Goal: Information Seeking & Learning: Find specific fact

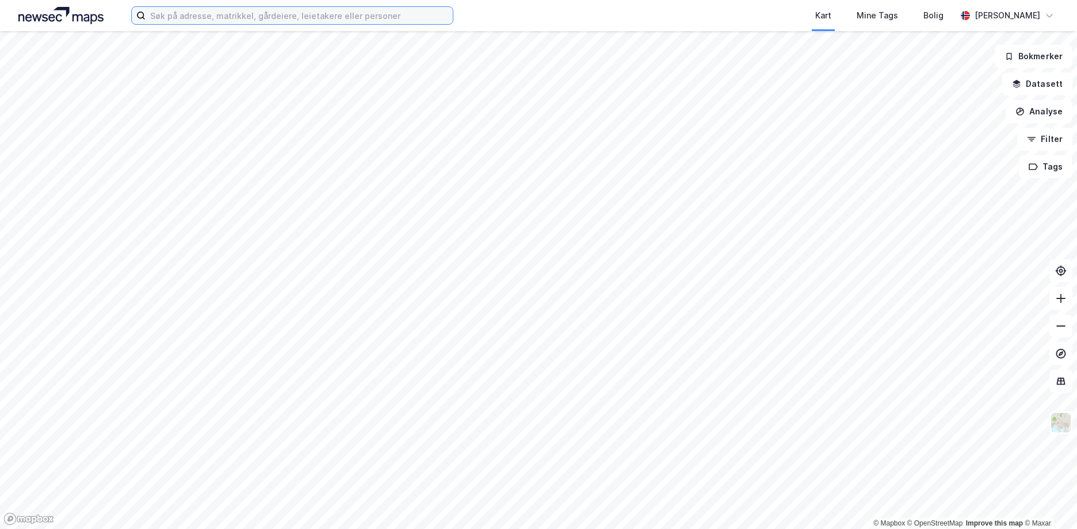
click at [173, 13] on input at bounding box center [299, 15] width 307 height 17
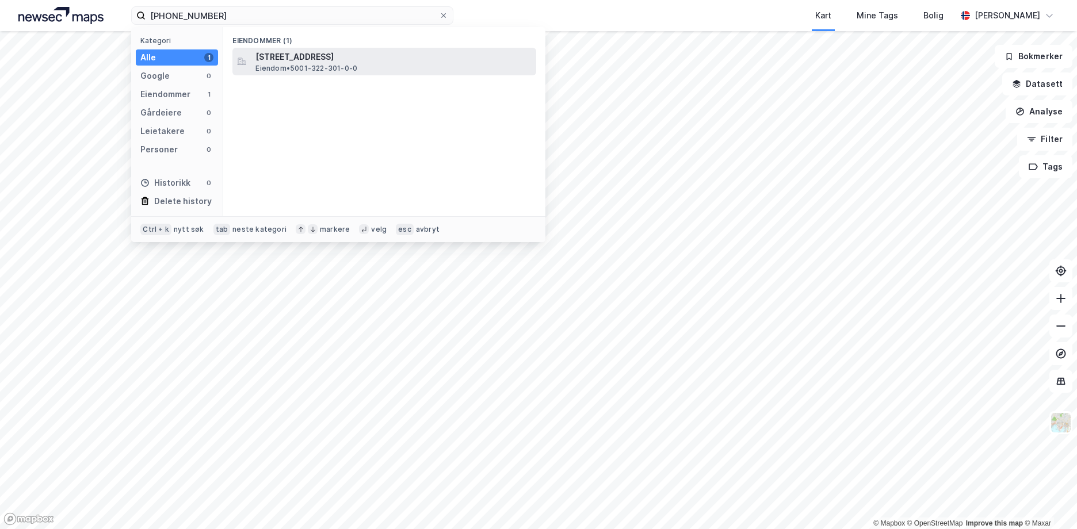
click at [313, 61] on span "[STREET_ADDRESS]" at bounding box center [393, 57] width 276 height 14
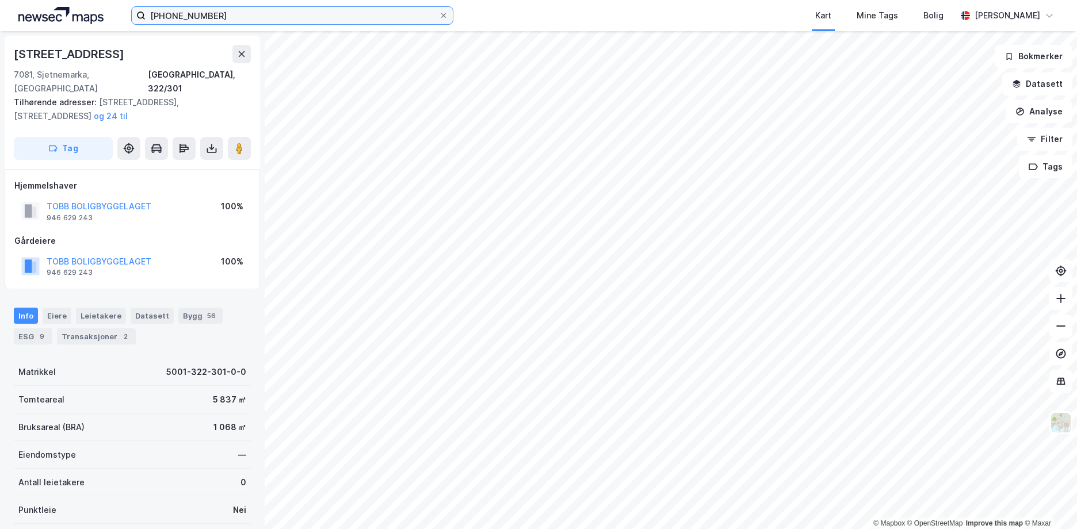
click at [213, 14] on input "[PHONE_NUMBER]" at bounding box center [292, 15] width 293 height 17
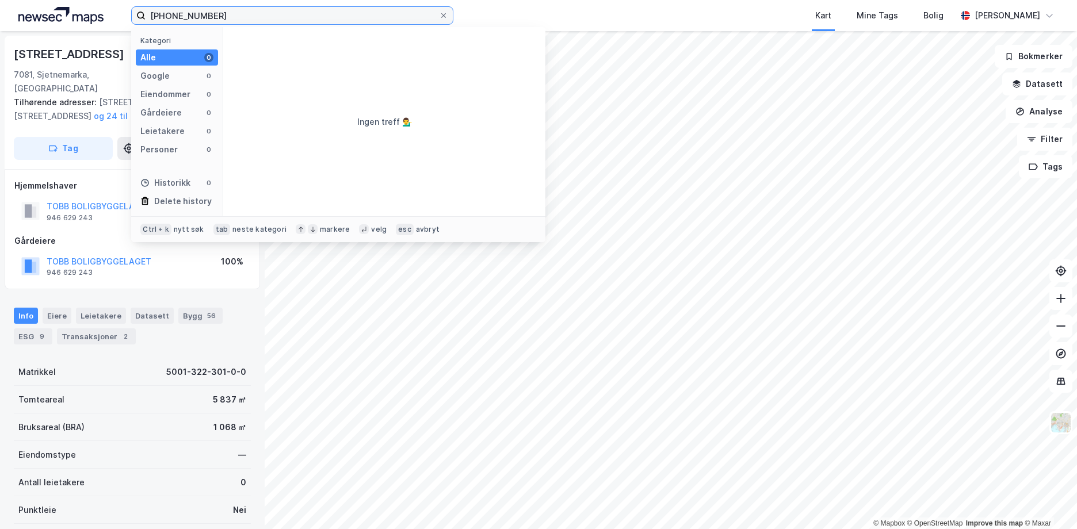
type input "[PHONE_NUMBER]"
